Goal: Information Seeking & Learning: Learn about a topic

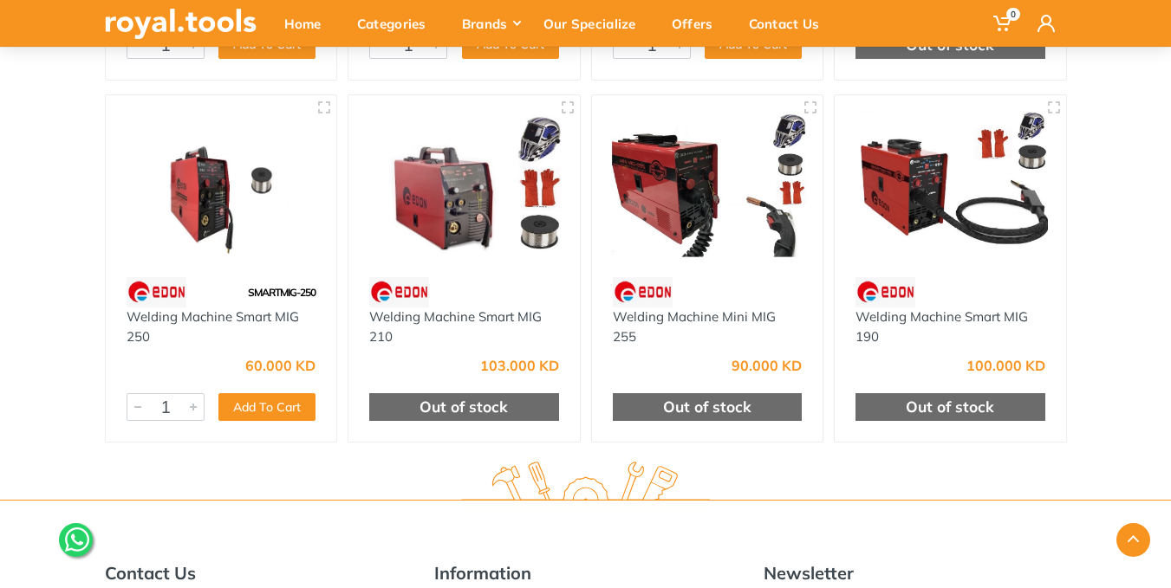
scroll to position [1213, 0]
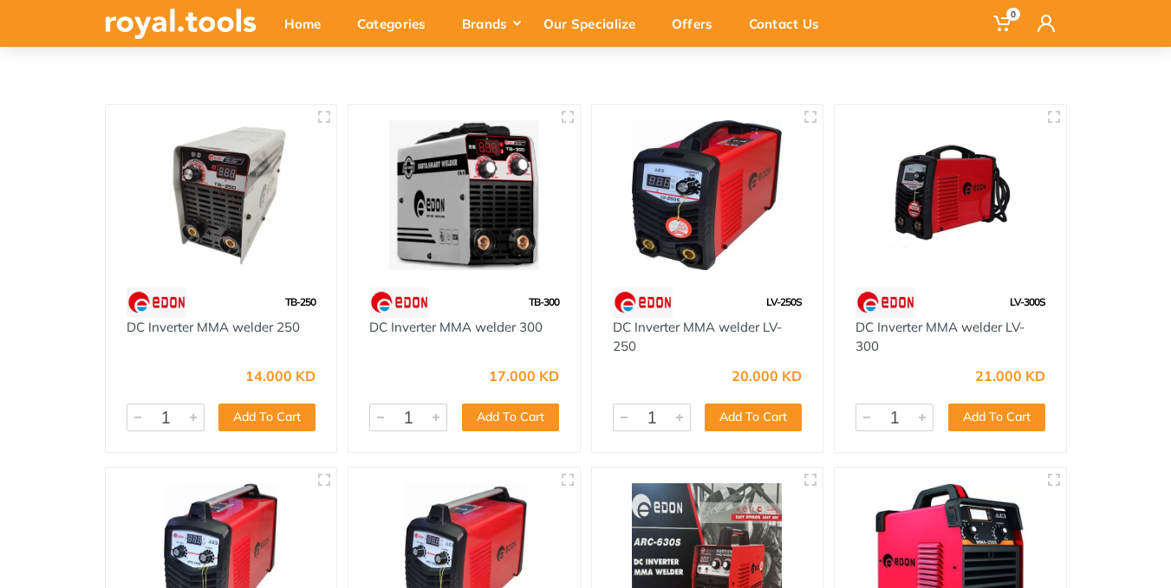
scroll to position [173, 0]
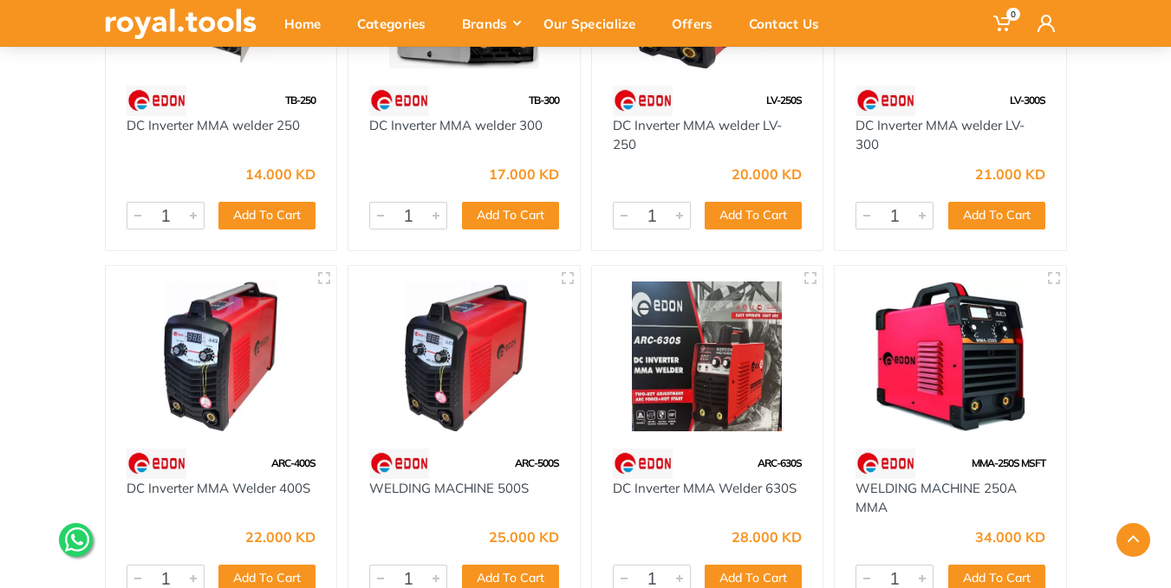
scroll to position [347, 0]
